Goal: Check status: Check status

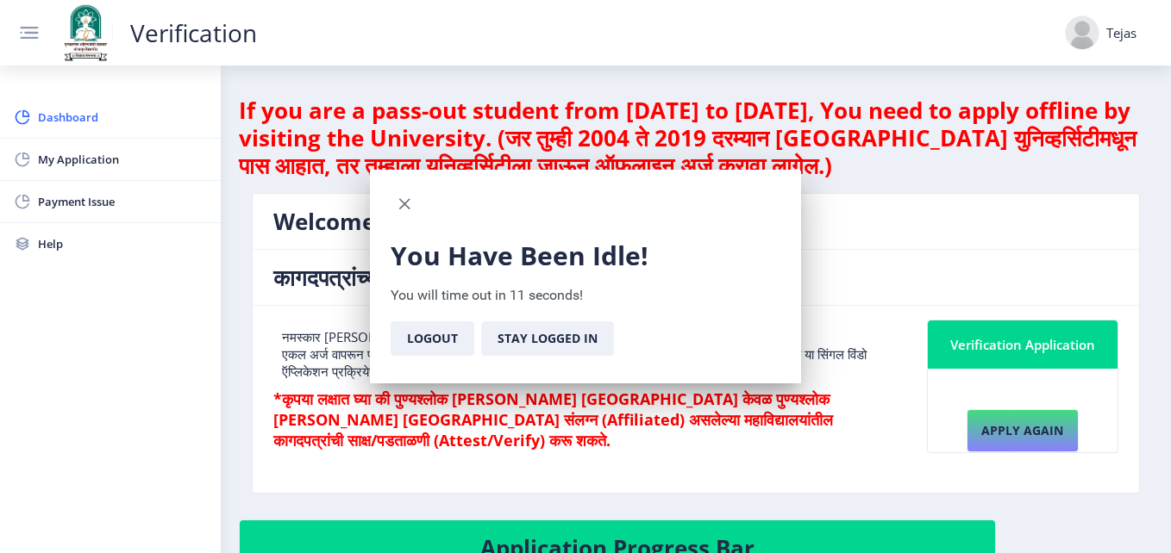
click at [1008, 297] on nb-card-header "कागदपत्रांच्या पडताळणीमध्ये आपले स्वागत आहे!" at bounding box center [696, 278] width 886 height 56
click at [540, 344] on button "Stay Logged In" at bounding box center [547, 339] width 133 height 34
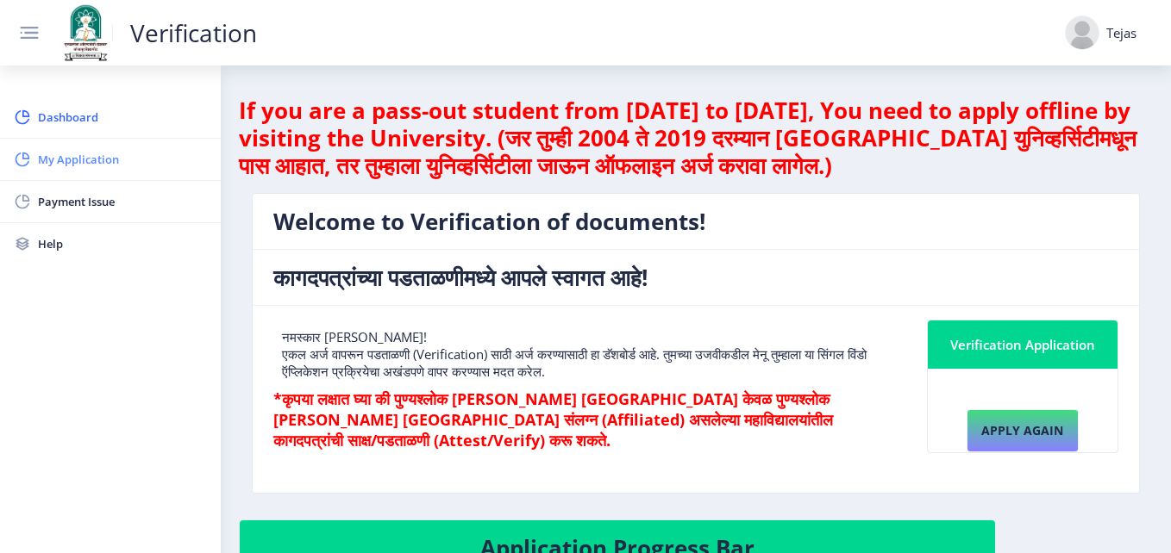
click at [77, 140] on link "My Application" at bounding box center [110, 159] width 221 height 41
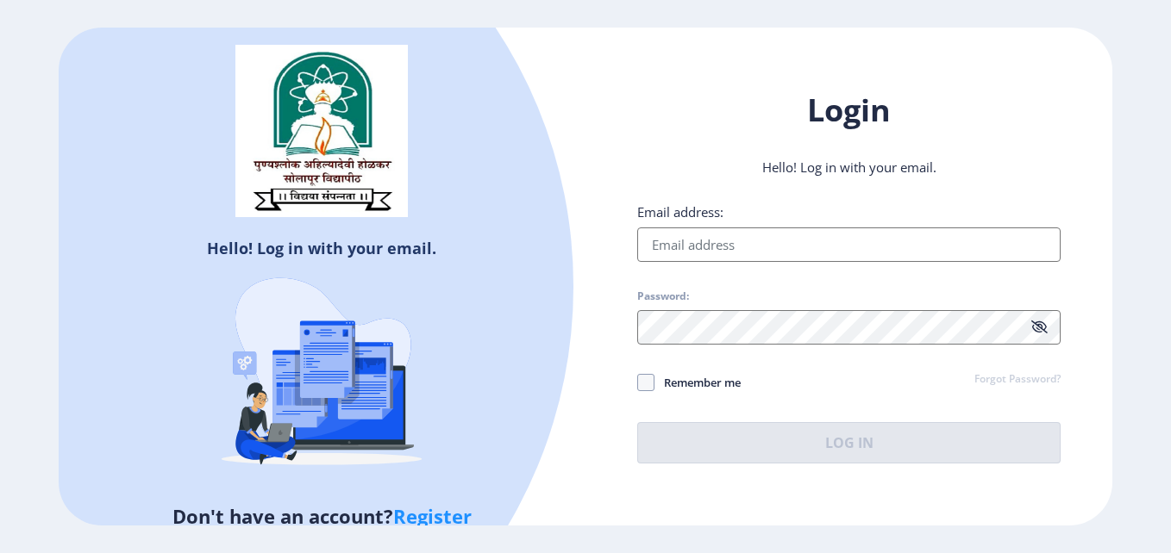
click at [759, 234] on input "Email address:" at bounding box center [848, 245] width 423 height 34
type input "[EMAIL_ADDRESS][DOMAIN_NAME]"
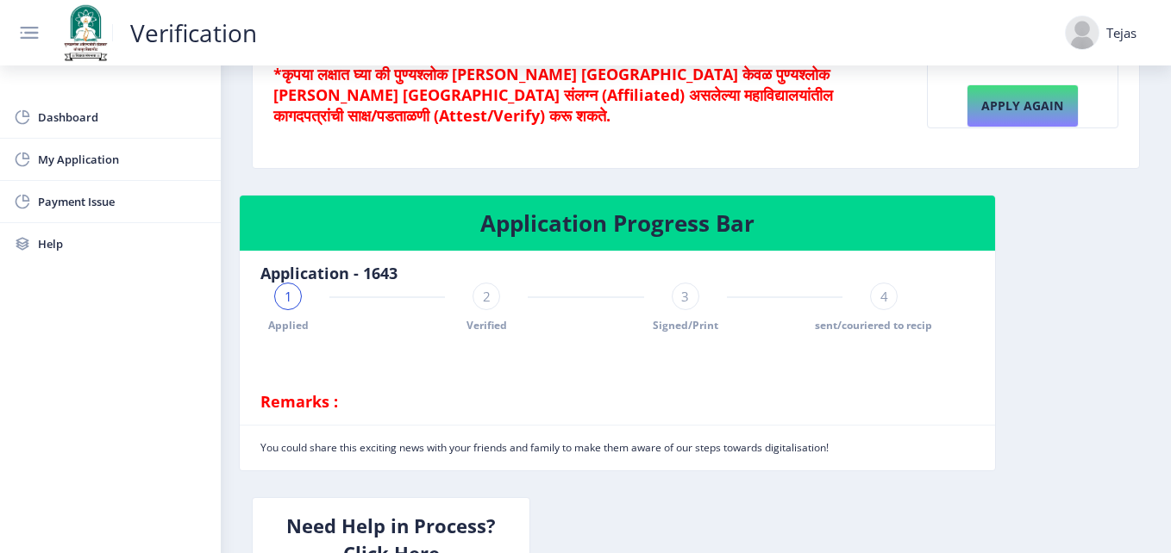
scroll to position [353, 0]
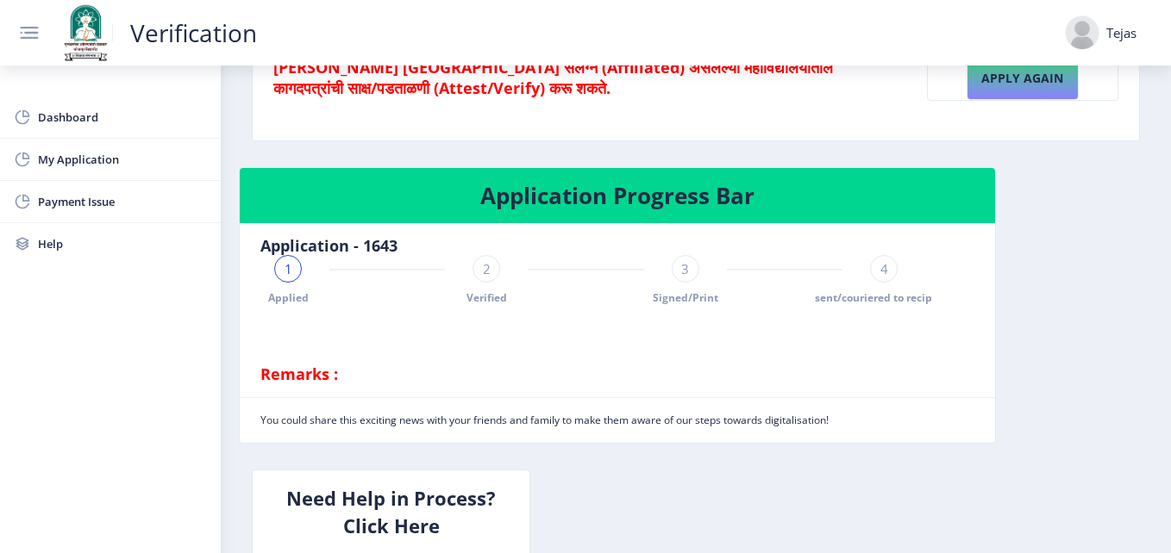
click at [491, 280] on div "2" at bounding box center [486, 269] width 28 height 28
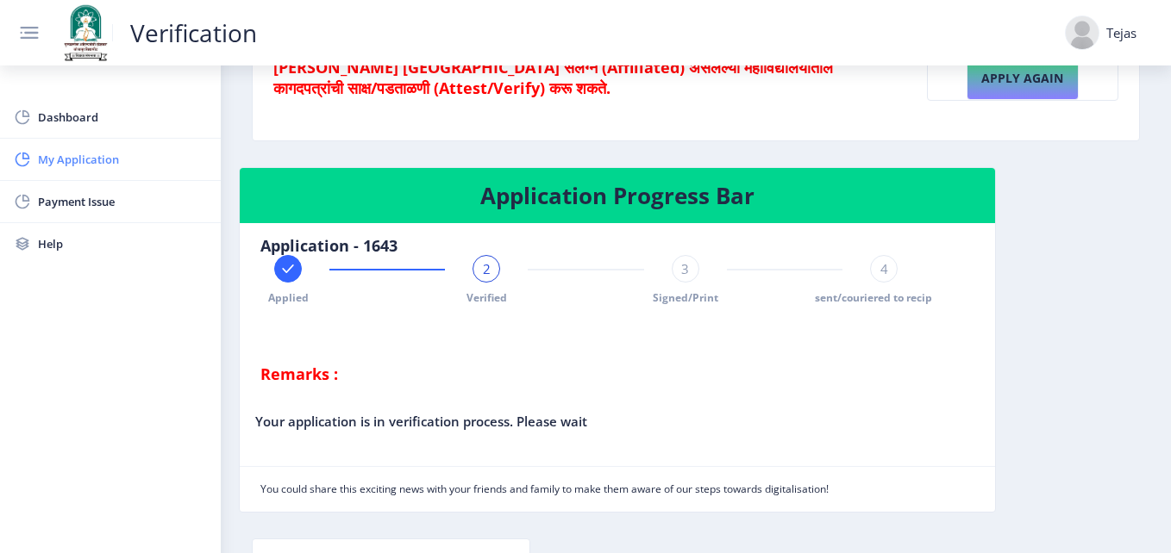
click at [132, 165] on span "My Application" at bounding box center [122, 159] width 169 height 21
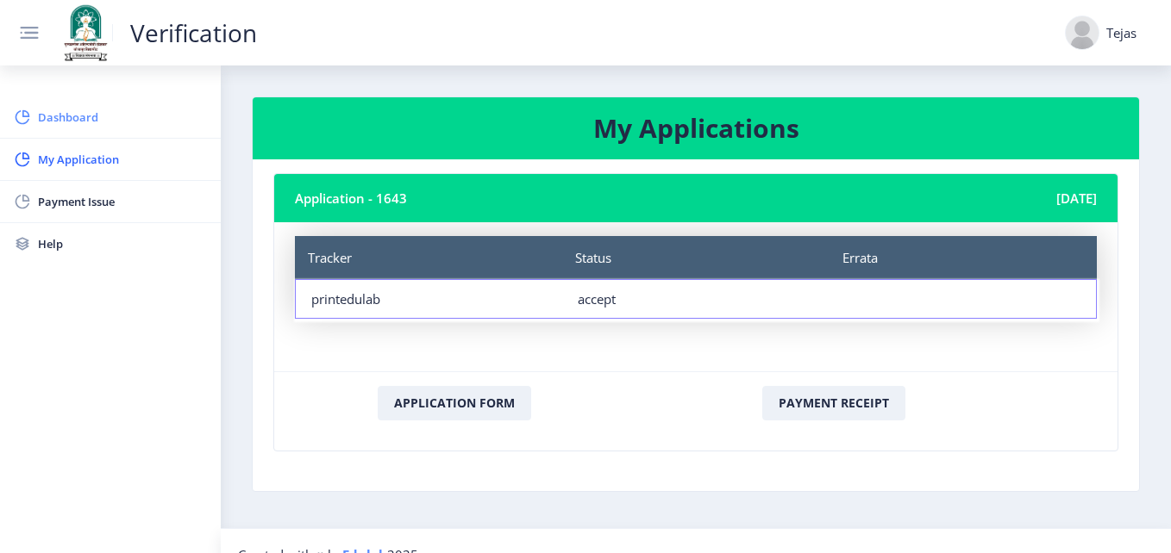
click at [94, 97] on link "Dashboard" at bounding box center [110, 117] width 221 height 41
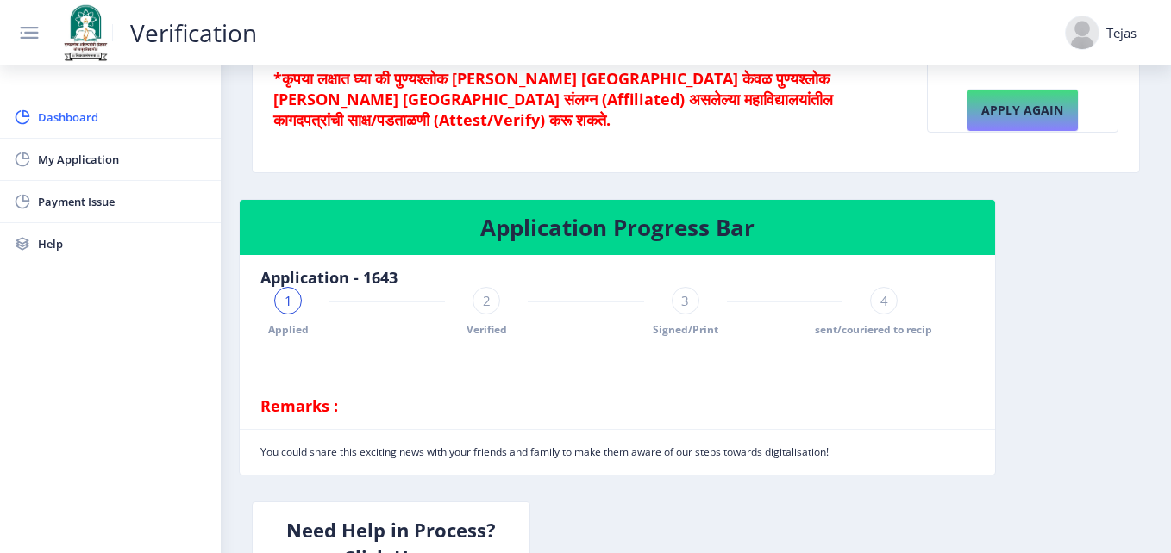
scroll to position [328, 0]
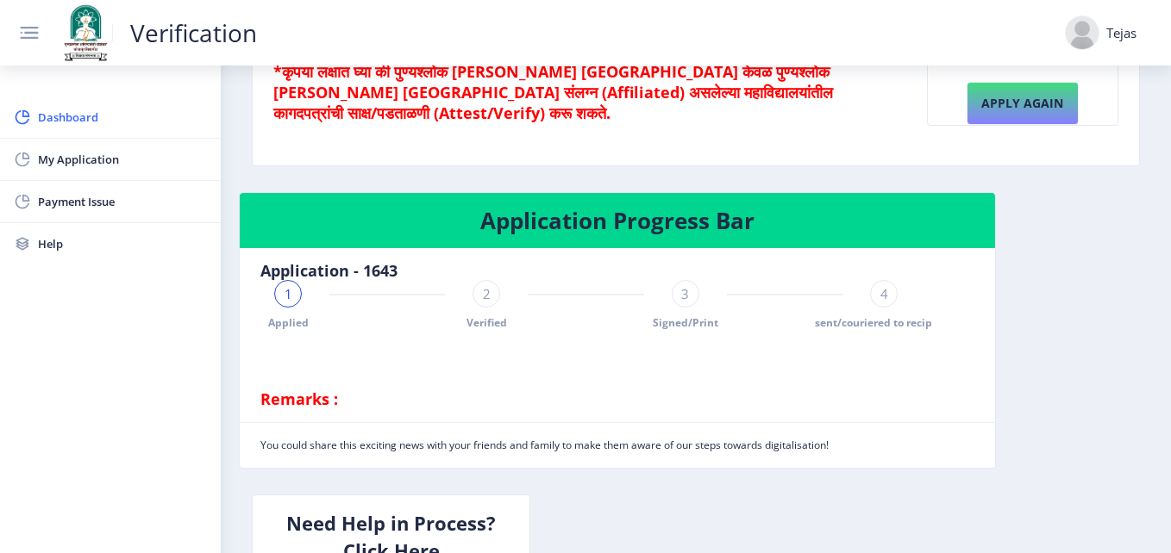
click at [1114, 26] on div "Tejas" at bounding box center [1121, 32] width 30 height 17
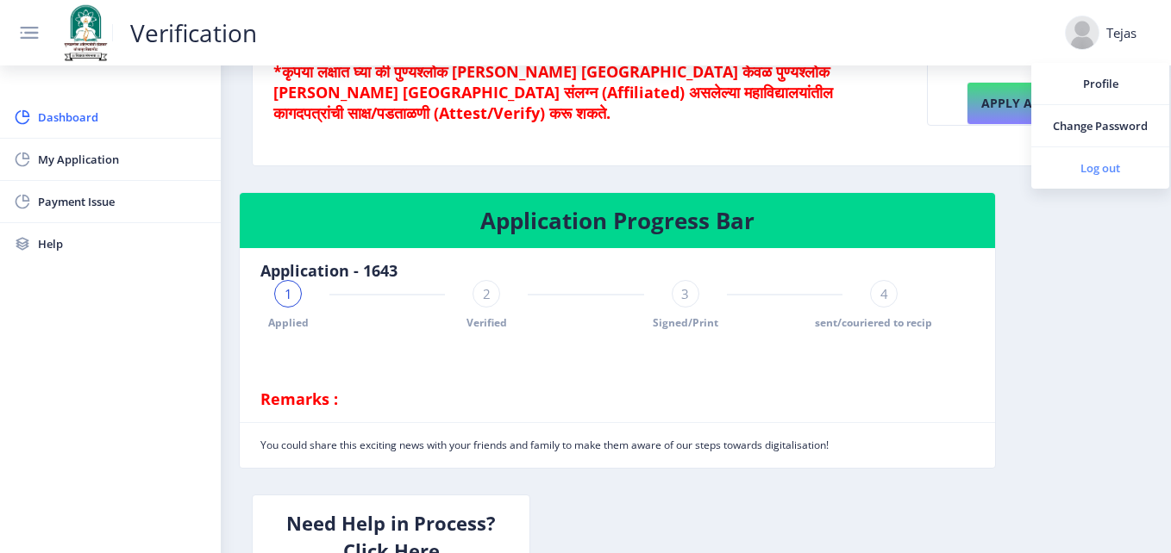
click at [1093, 178] on link "Log out" at bounding box center [1100, 167] width 138 height 41
